Goal: Information Seeking & Learning: Learn about a topic

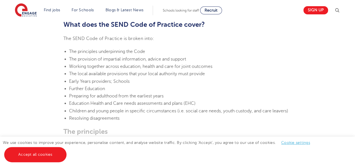
scroll to position [626, 0]
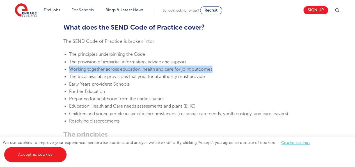
drag, startPoint x: 70, startPoint y: 69, endPoint x: 217, endPoint y: 70, distance: 146.9
click at [217, 70] on li "Working together across education, health and care for joint outcomes" at bounding box center [180, 68] width 223 height 7
copy li "Working together across education, health and care for joint outcomes"
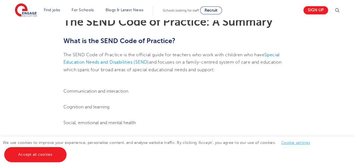
scroll to position [162, 0]
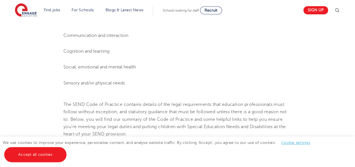
scroll to position [217, 0]
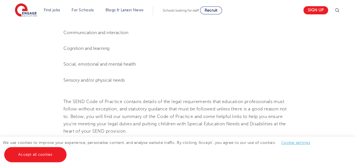
click at [172, 72] on ol "Communication and interaction Cognition and learning Social, emotional and ment…" at bounding box center [177, 56] width 228 height 55
click at [64, 30] on li "Communication and interaction" at bounding box center [177, 32] width 228 height 7
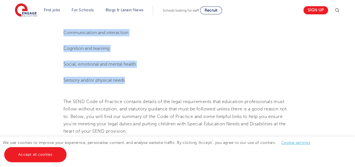
drag, startPoint x: 64, startPoint y: 30, endPoint x: 128, endPoint y: 78, distance: 79.9
click at [128, 78] on ol "Communication and interaction Cognition and learning Social, emotional and ment…" at bounding box center [177, 56] width 228 height 55
click at [96, 67] on li "Social, emotional and mental health" at bounding box center [177, 63] width 228 height 7
drag, startPoint x: 63, startPoint y: 31, endPoint x: 130, endPoint y: 74, distance: 79.5
click at [130, 74] on ol "Communication and interaction Cognition and learning Social, emotional and ment…" at bounding box center [177, 56] width 228 height 55
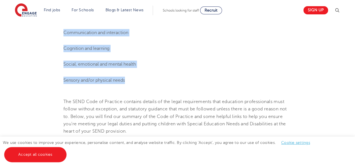
copy ol "Communication and interaction Cognition and learning Social, emotional and ment…"
